Goal: Task Accomplishment & Management: Use online tool/utility

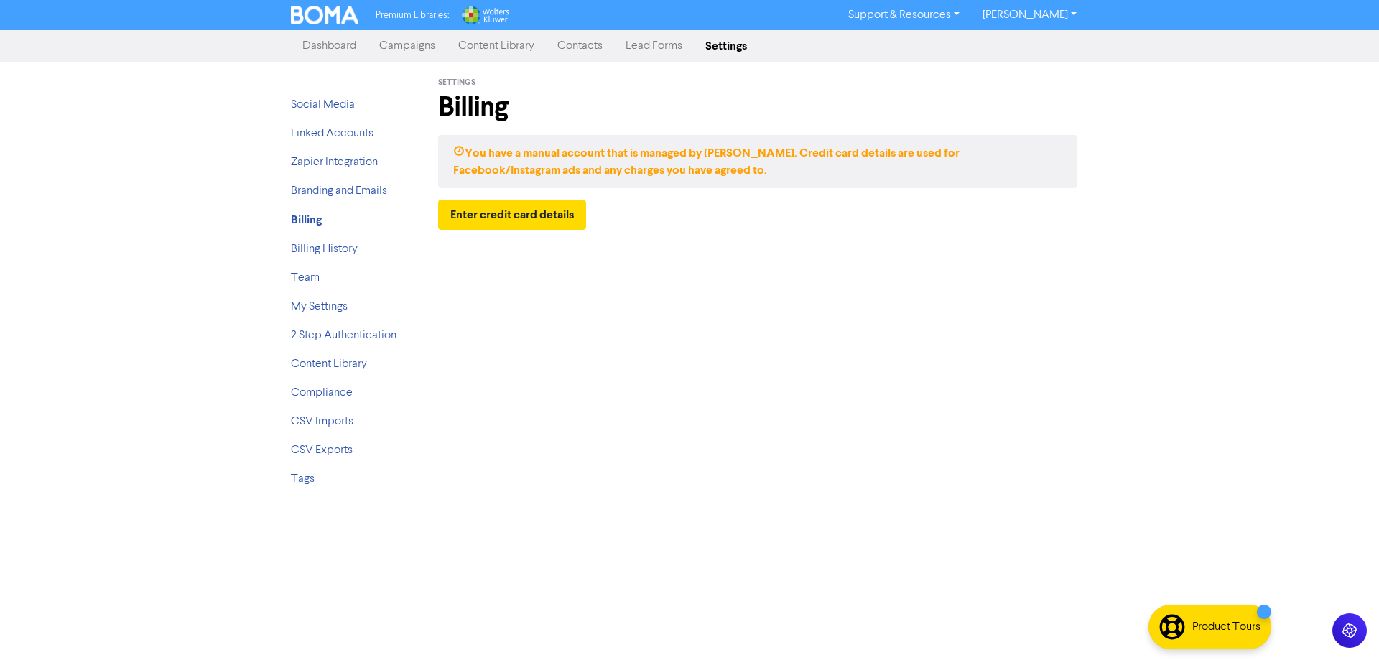
click at [423, 47] on link "Campaigns" at bounding box center [407, 46] width 79 height 29
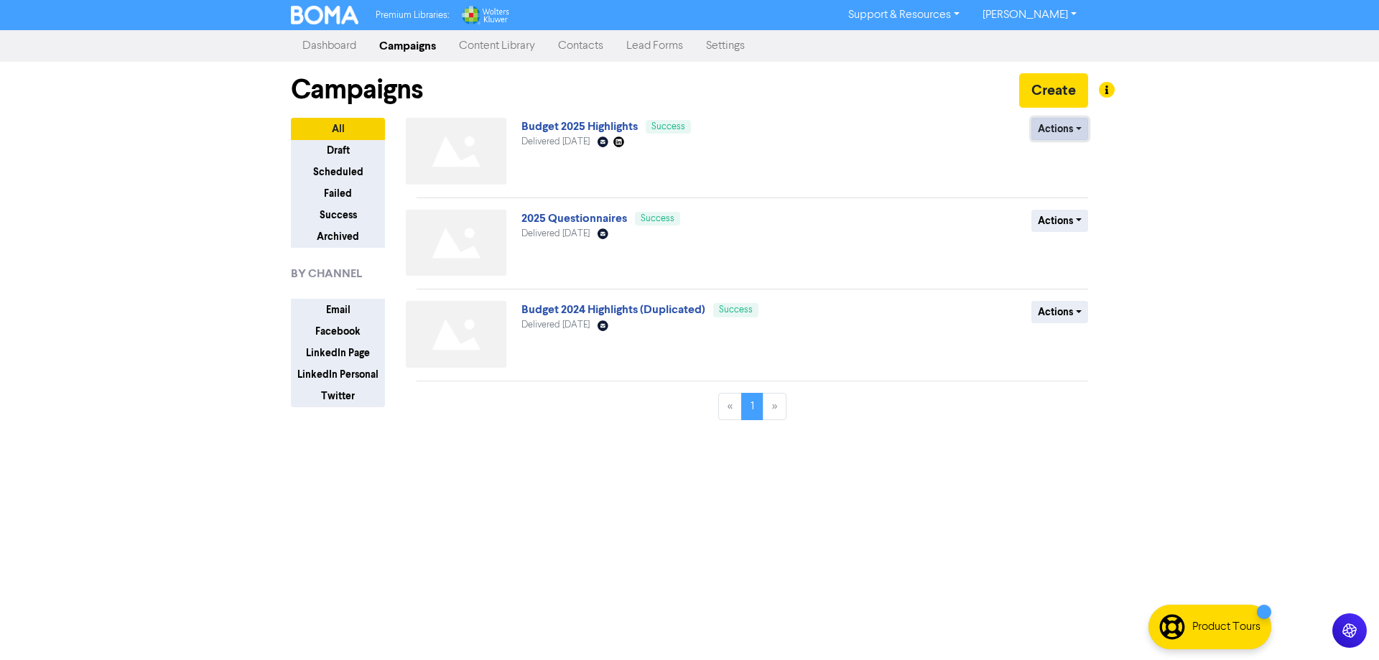
click at [1076, 128] on button "Actions" at bounding box center [1059, 129] width 57 height 22
click at [563, 127] on link "Budget 2025 Highlights" at bounding box center [579, 126] width 116 height 14
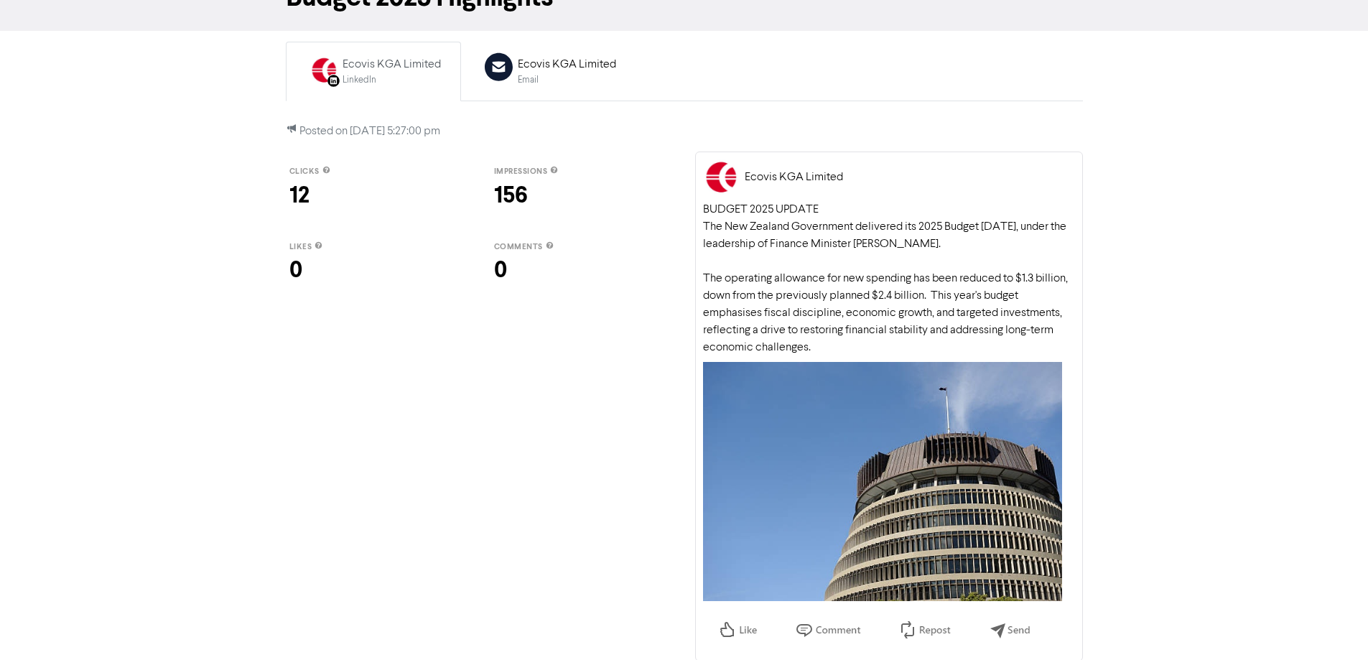
scroll to position [91, 0]
click at [866, 215] on div "BUDGET 2025 UPDATE The New Zealand Government delivered its 2025 Budget [DATE],…" at bounding box center [889, 277] width 372 height 155
click at [345, 74] on div "LinkedIn" at bounding box center [392, 79] width 98 height 14
click at [568, 63] on div "Ecovis KGA Limited" at bounding box center [567, 63] width 98 height 17
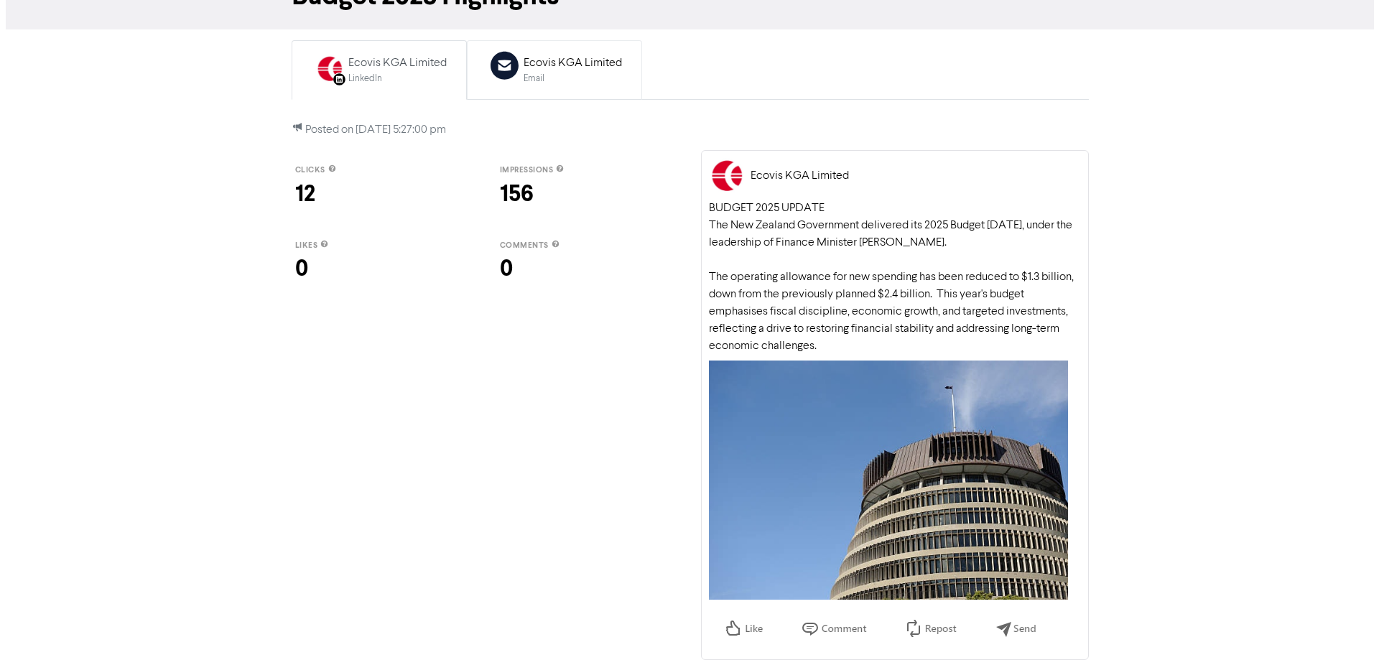
scroll to position [0, 0]
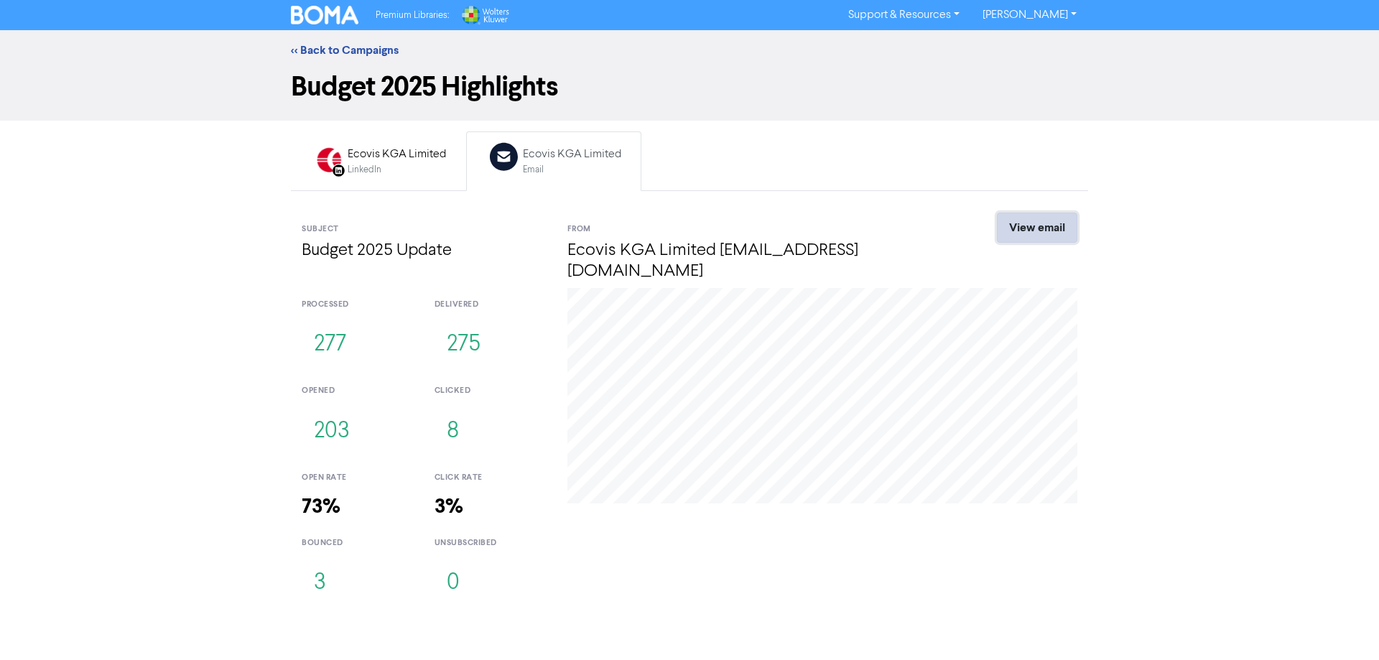
click at [1039, 233] on link "View email" at bounding box center [1037, 228] width 80 height 30
